Goal: Information Seeking & Learning: Learn about a topic

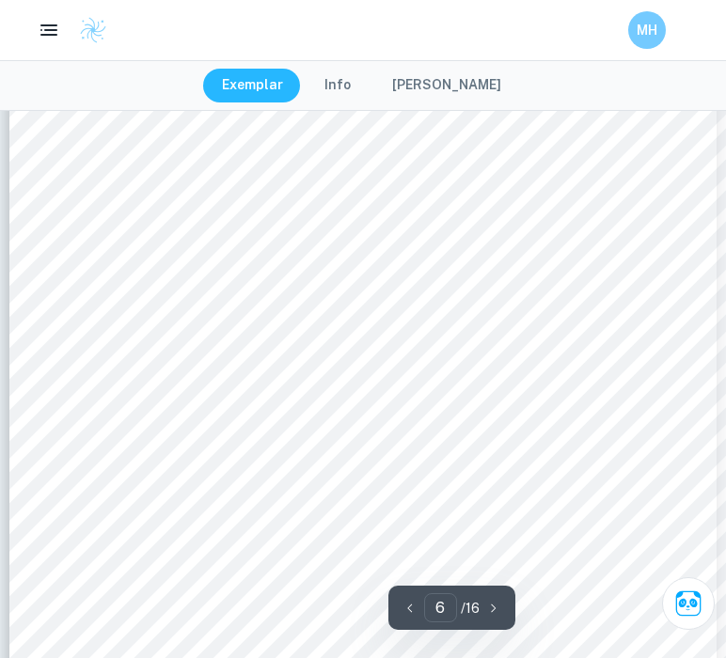
scroll to position [5932, 0]
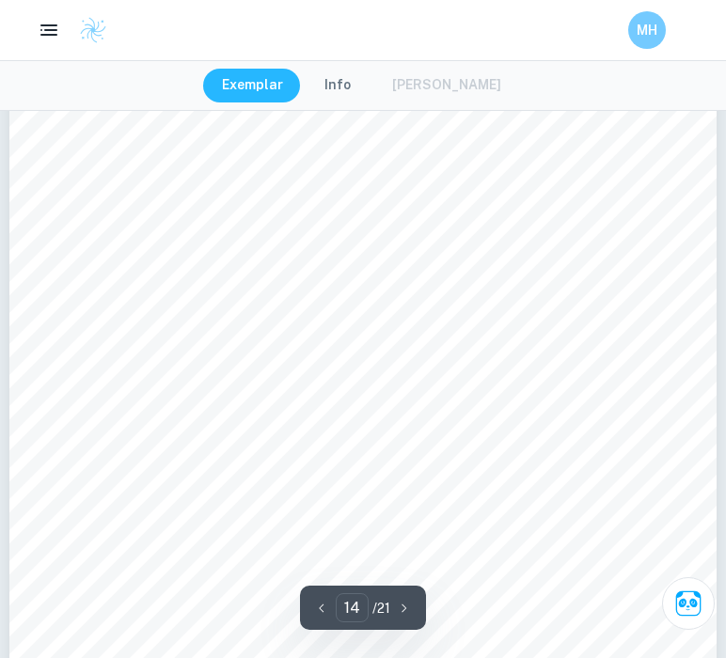
scroll to position [13559, 0]
